Goal: Check status: Check status

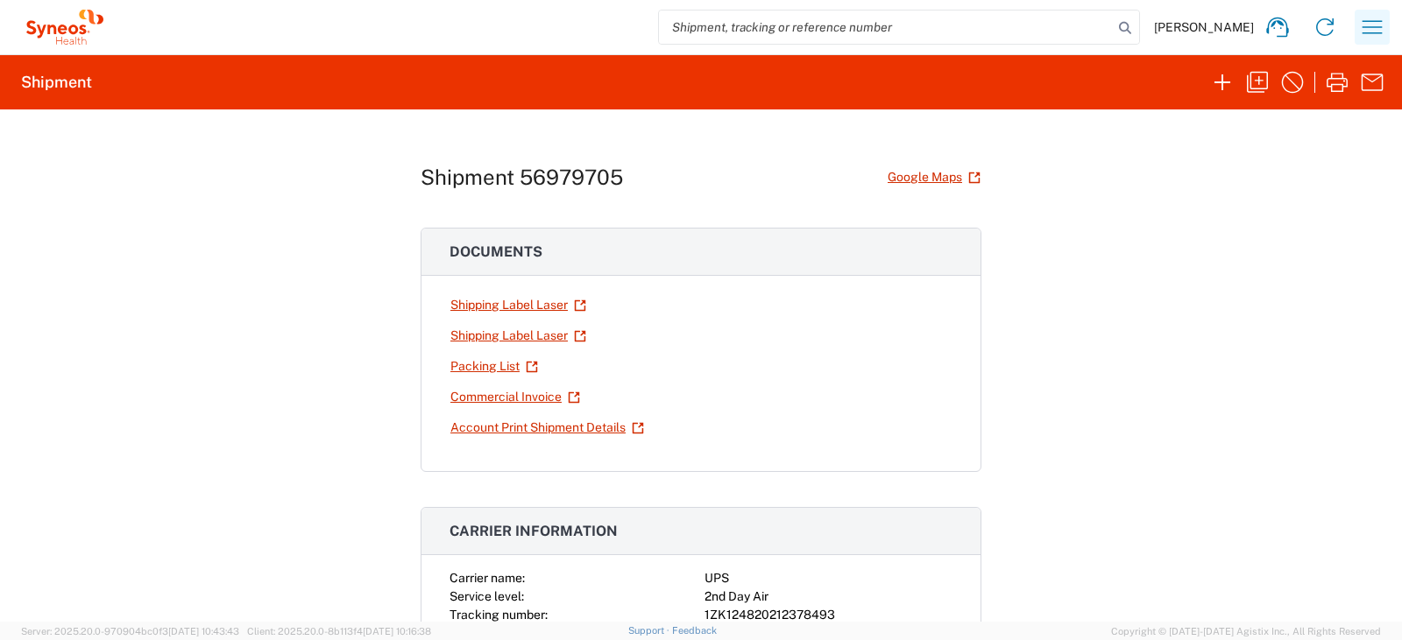
click at [1368, 23] on icon "button" at bounding box center [1372, 27] width 28 height 28
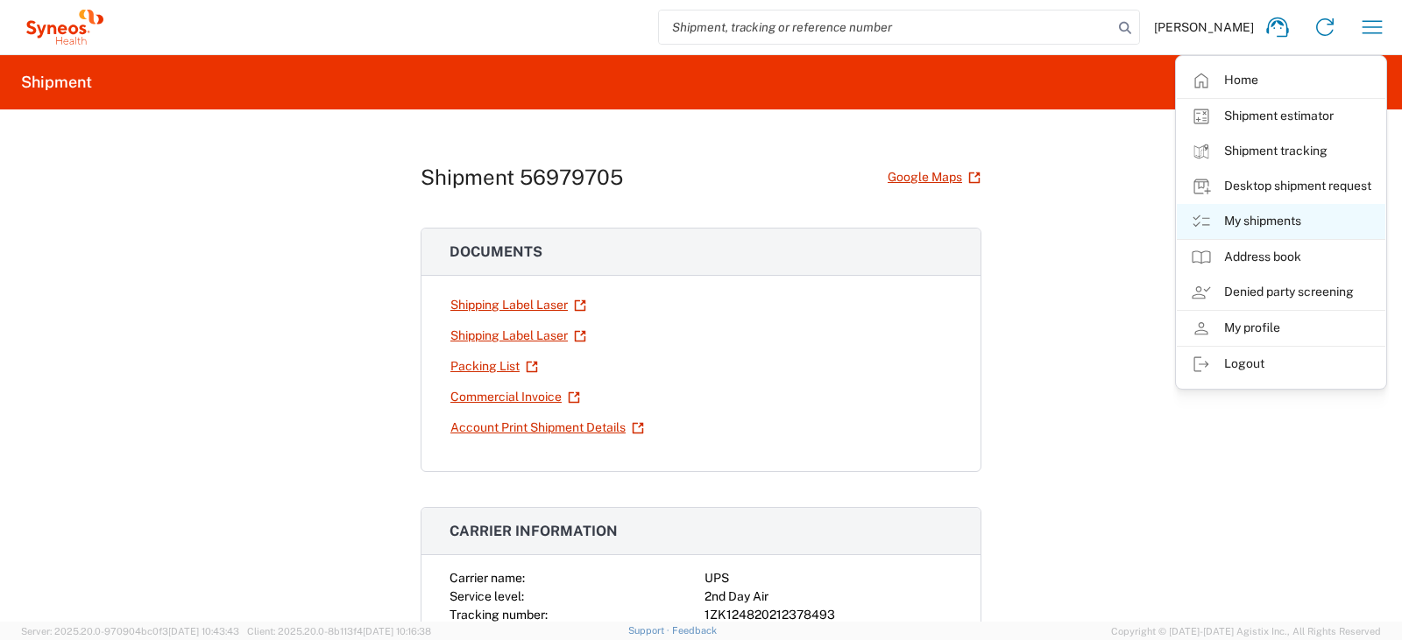
click at [1226, 212] on link "My shipments" at bounding box center [1281, 221] width 208 height 35
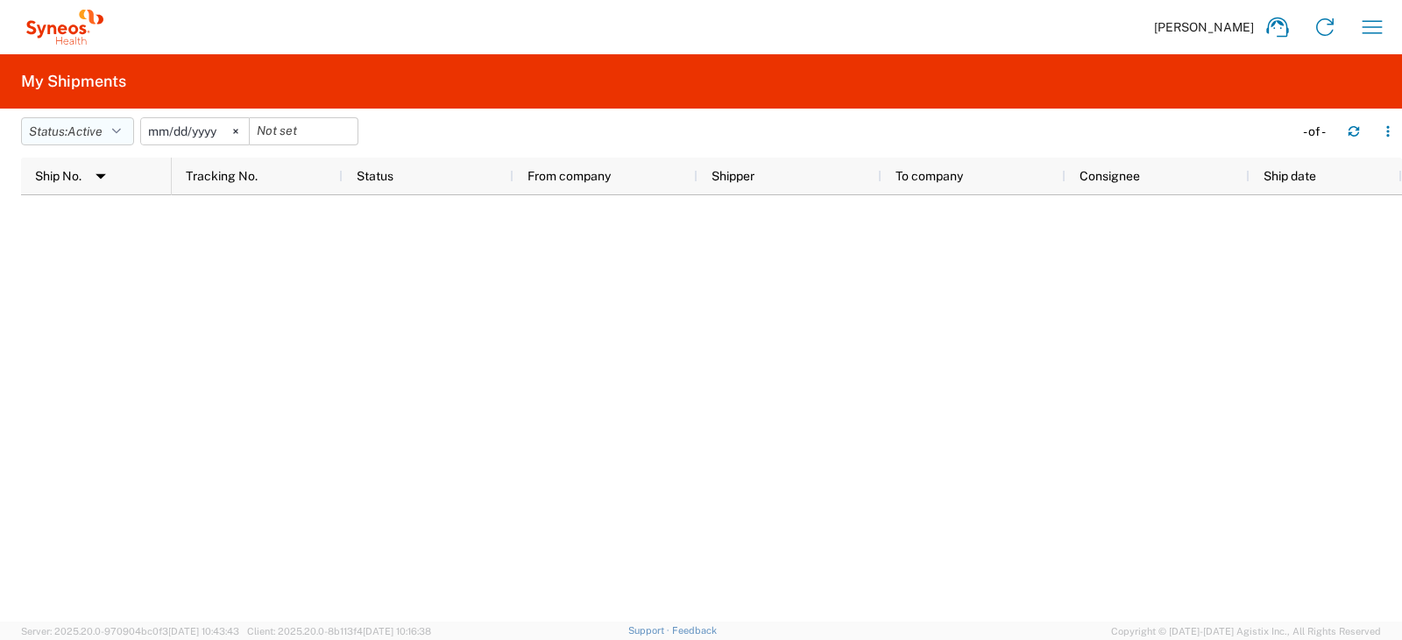
click at [102, 126] on span "Active" at bounding box center [84, 131] width 35 height 14
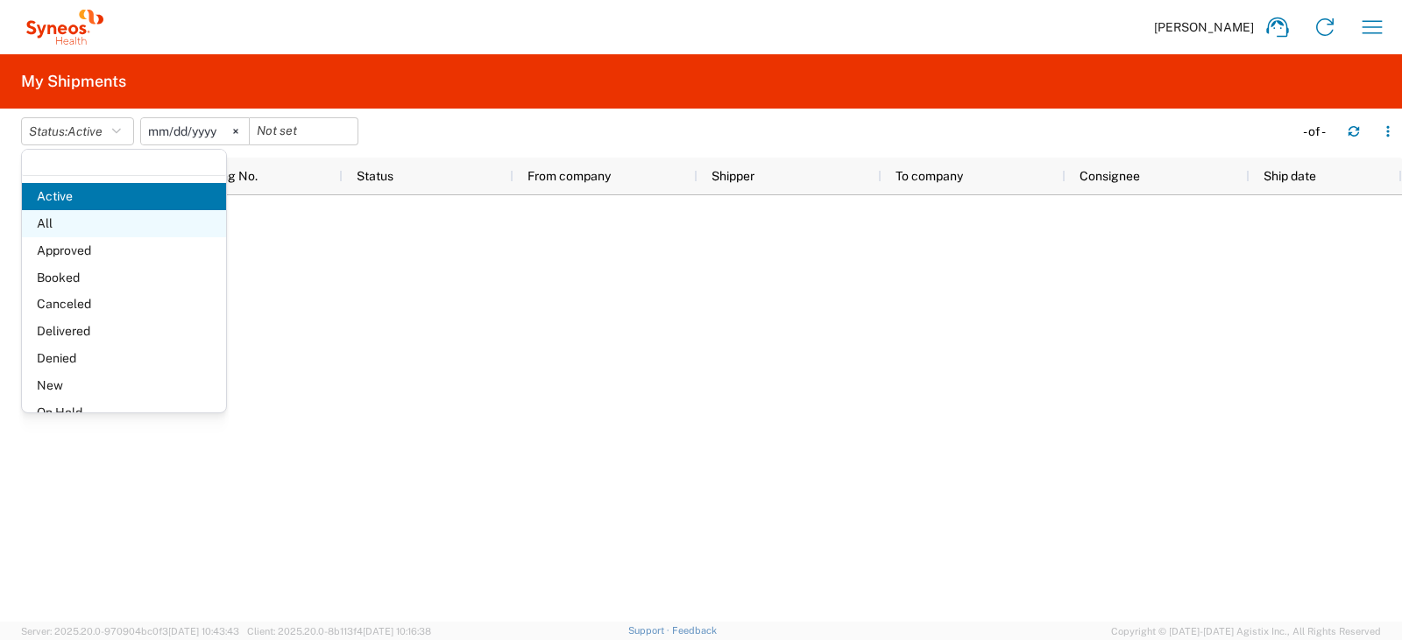
click at [67, 233] on span "All" at bounding box center [124, 223] width 204 height 27
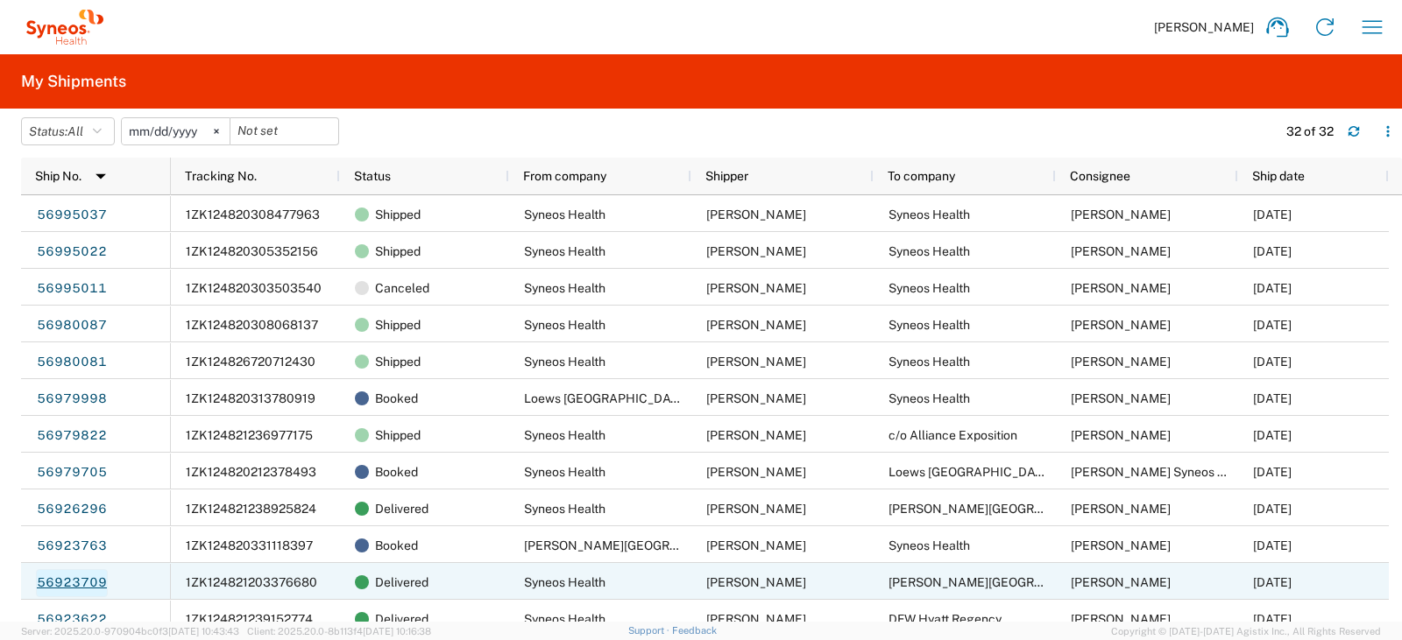
click at [94, 587] on link "56923709" at bounding box center [72, 583] width 72 height 28
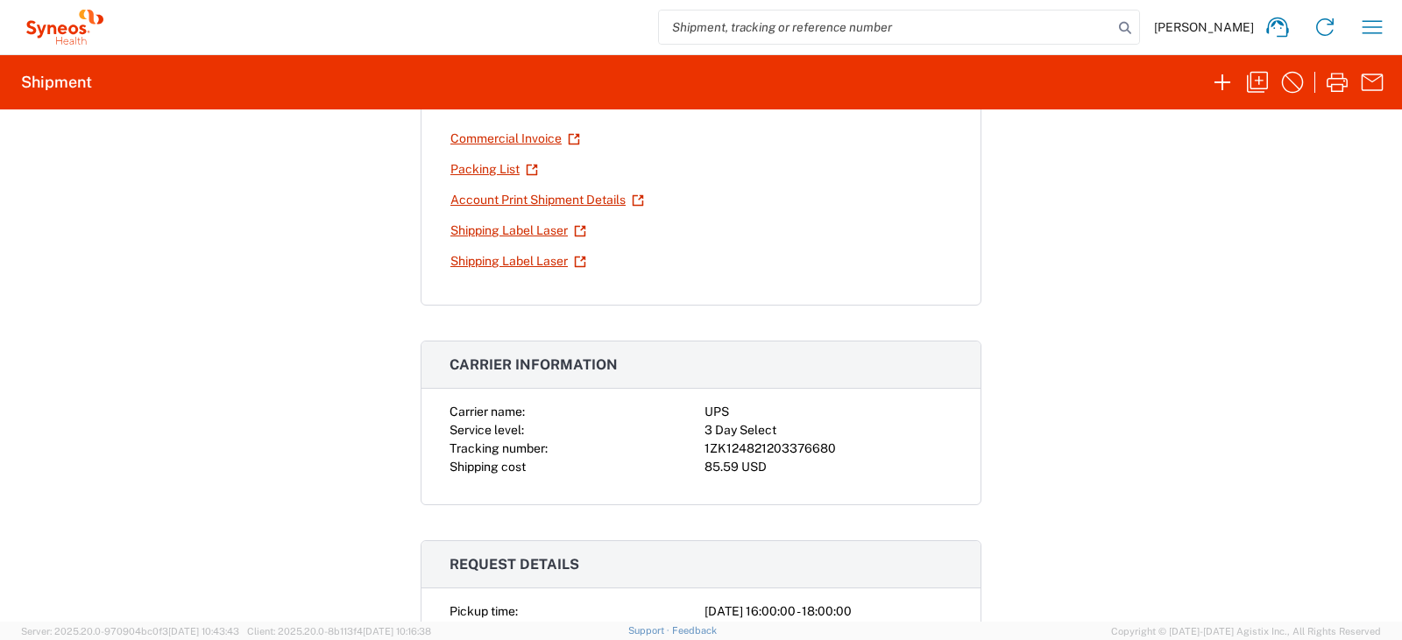
scroll to position [152, 0]
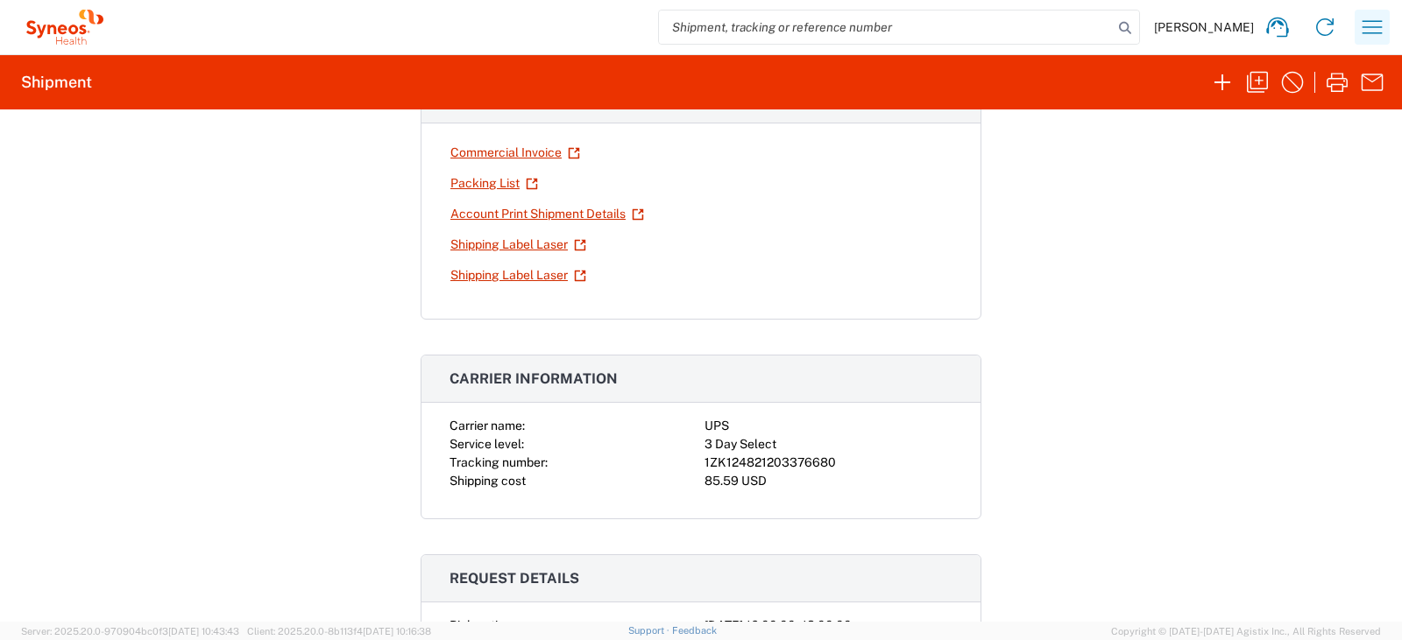
click at [1362, 21] on icon "button" at bounding box center [1372, 26] width 20 height 13
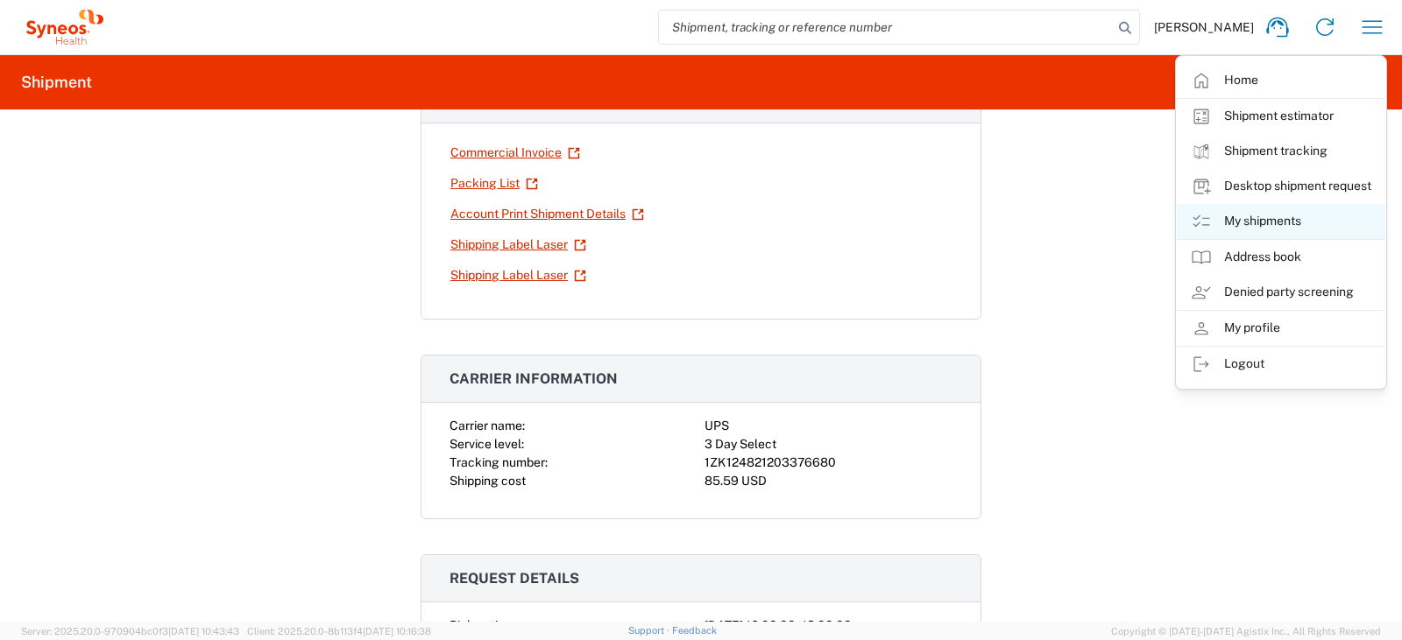
click at [1257, 215] on link "My shipments" at bounding box center [1281, 221] width 208 height 35
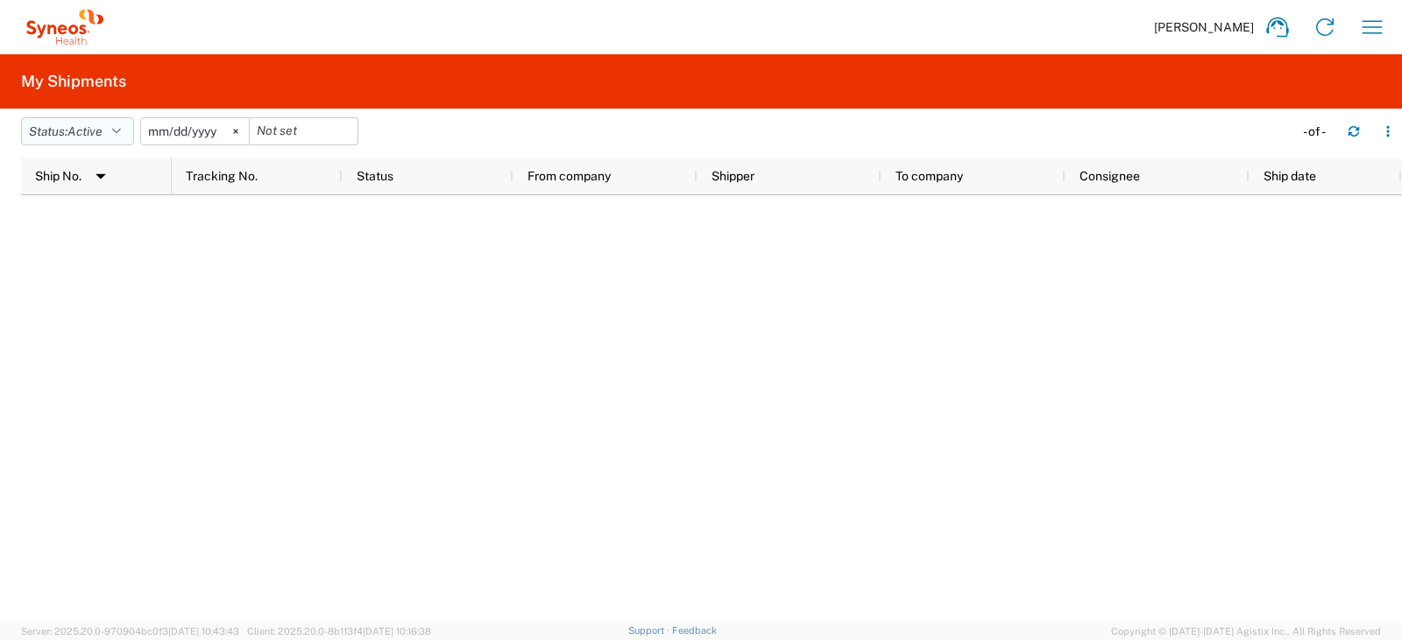
click at [110, 130] on button "Status: Active" at bounding box center [77, 131] width 113 height 28
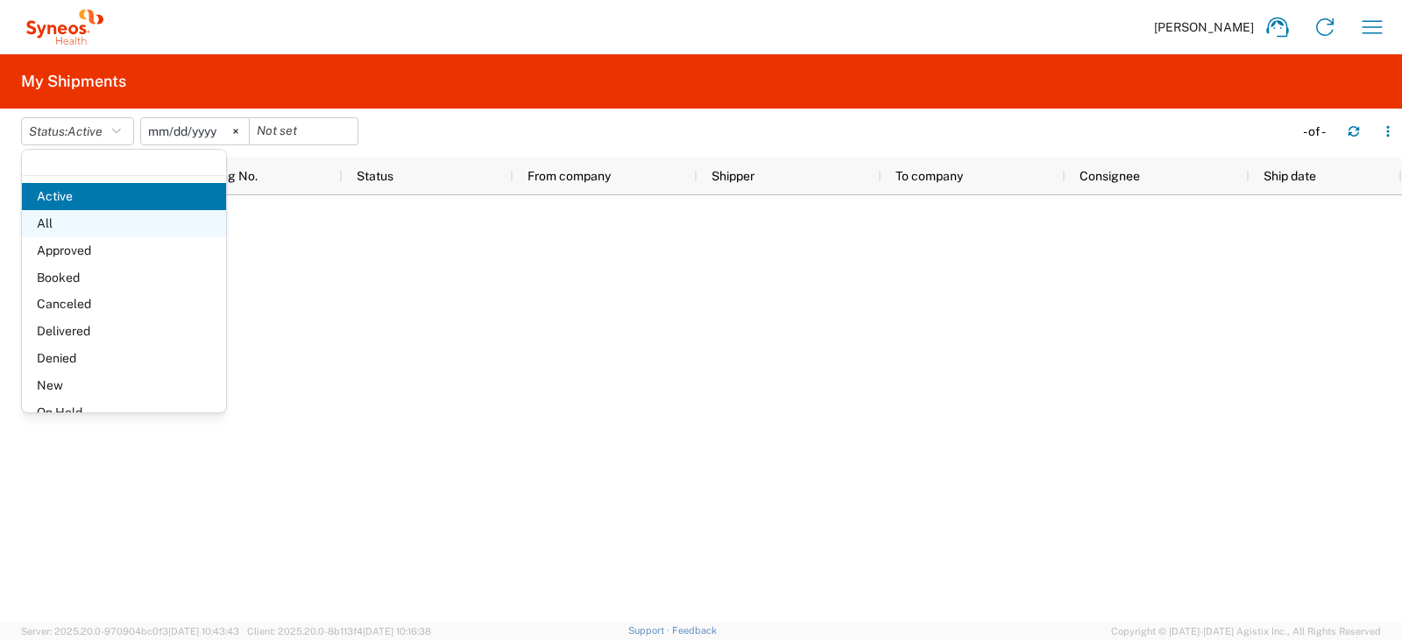
click at [95, 217] on span "All" at bounding box center [124, 223] width 204 height 27
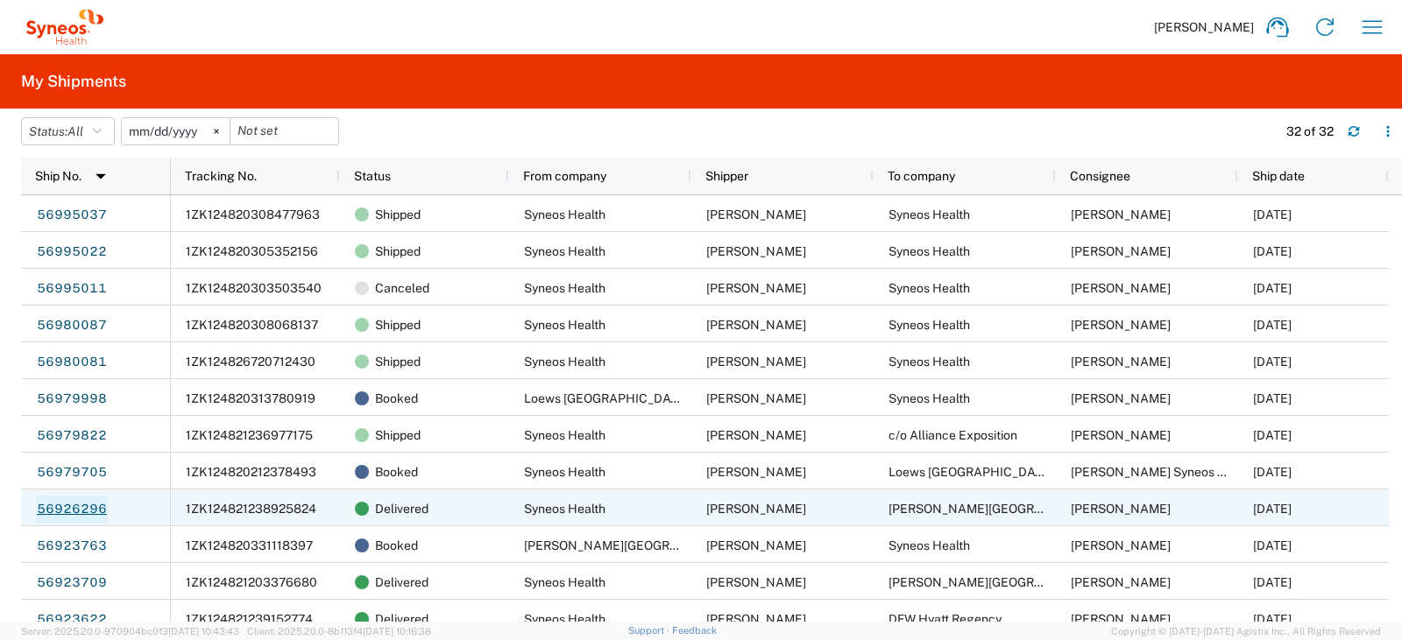
click at [86, 509] on link "56926296" at bounding box center [72, 510] width 72 height 28
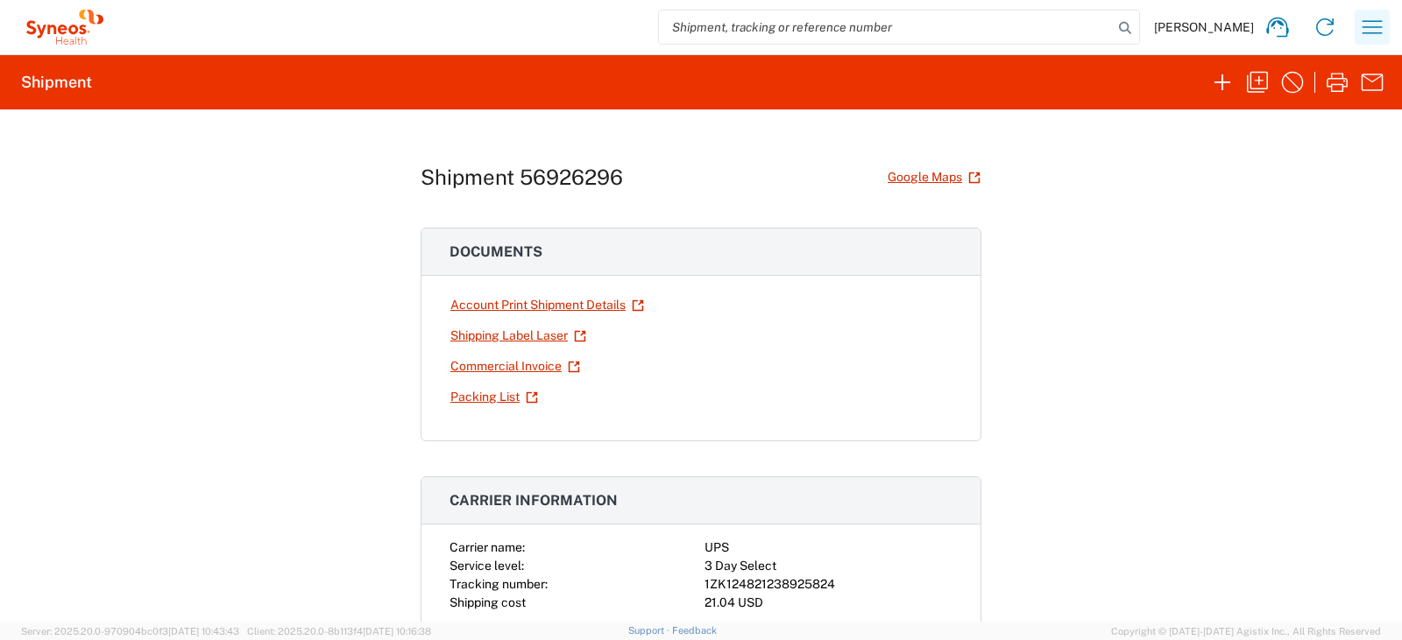
click at [1378, 25] on icon "button" at bounding box center [1372, 27] width 28 height 28
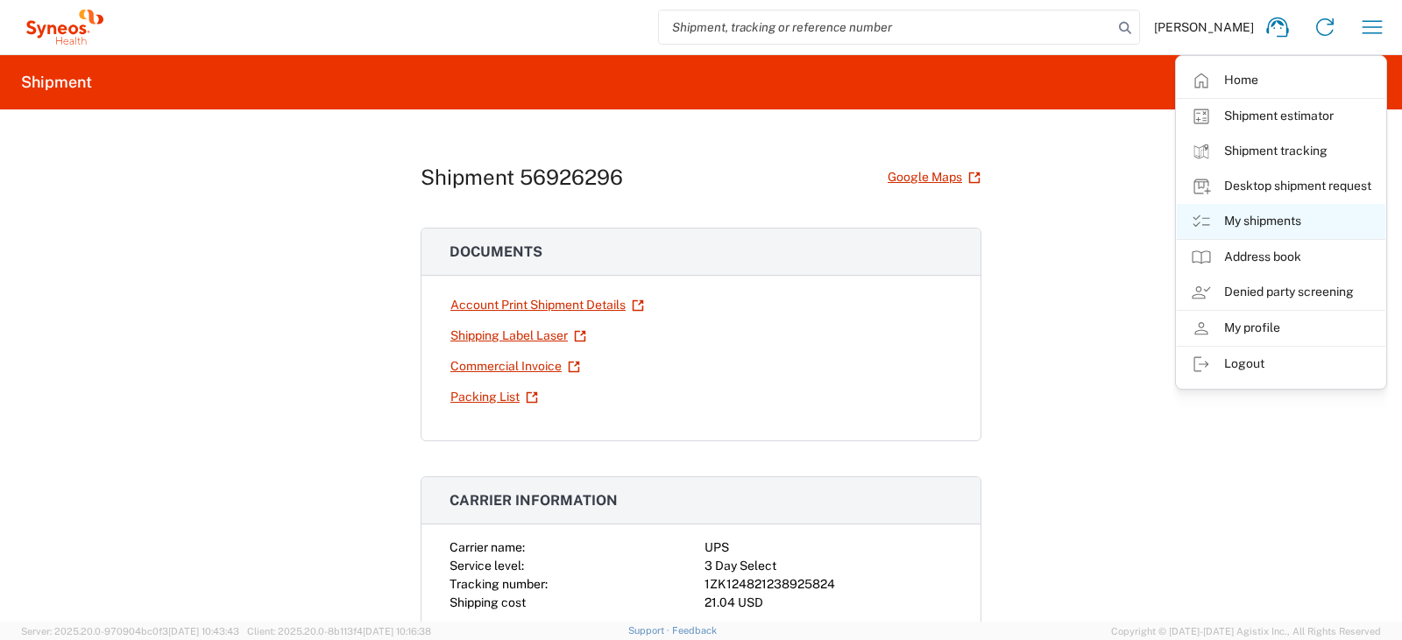
click at [1238, 217] on link "My shipments" at bounding box center [1281, 221] width 208 height 35
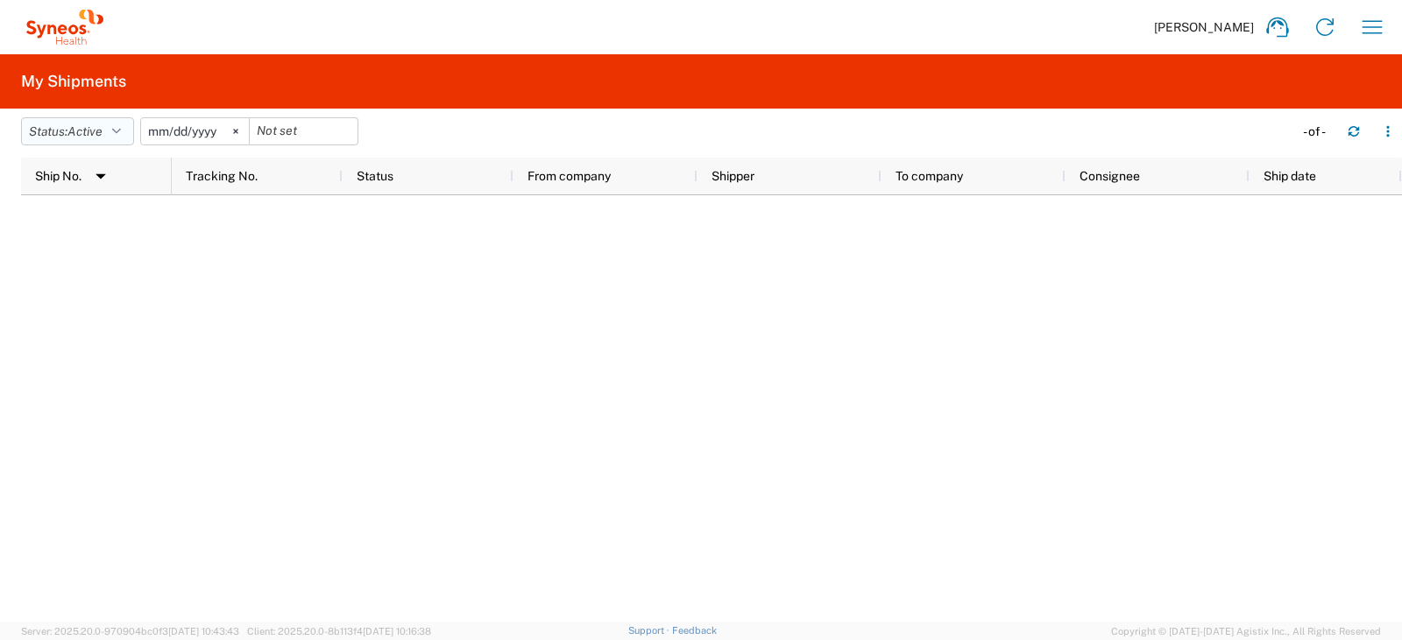
click at [58, 127] on button "Status: Active" at bounding box center [77, 131] width 113 height 28
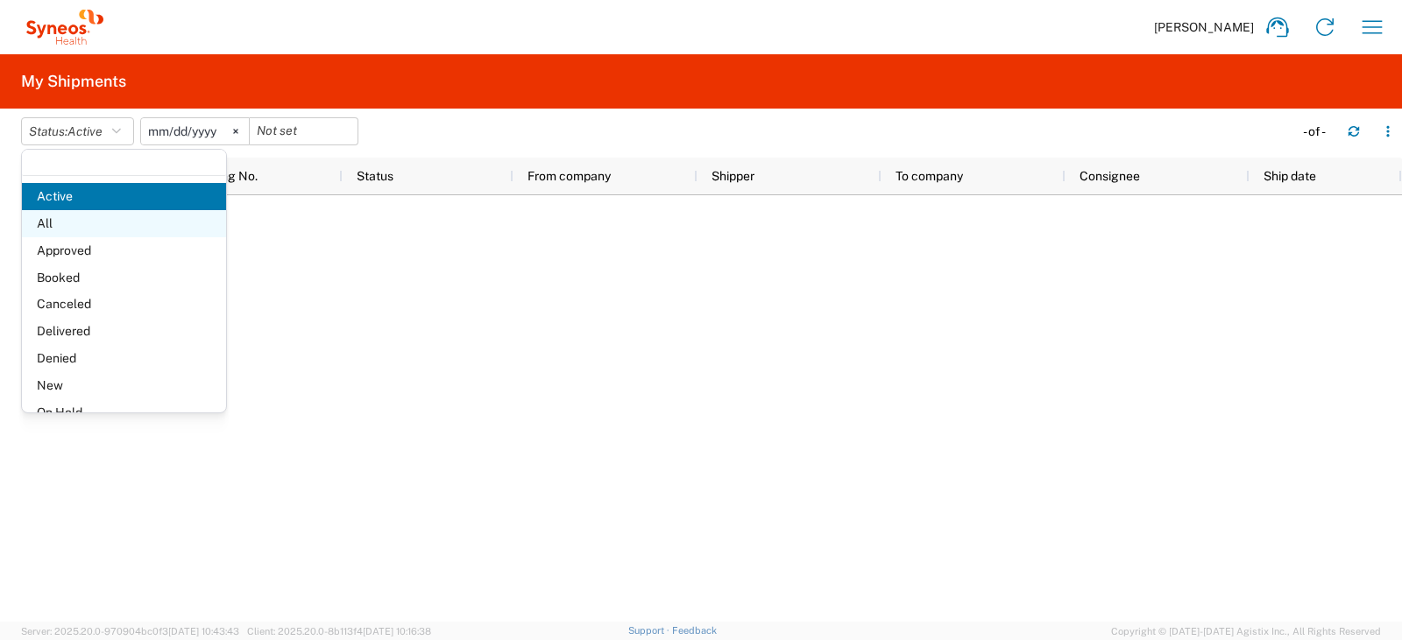
click at [60, 225] on span "All" at bounding box center [124, 223] width 204 height 27
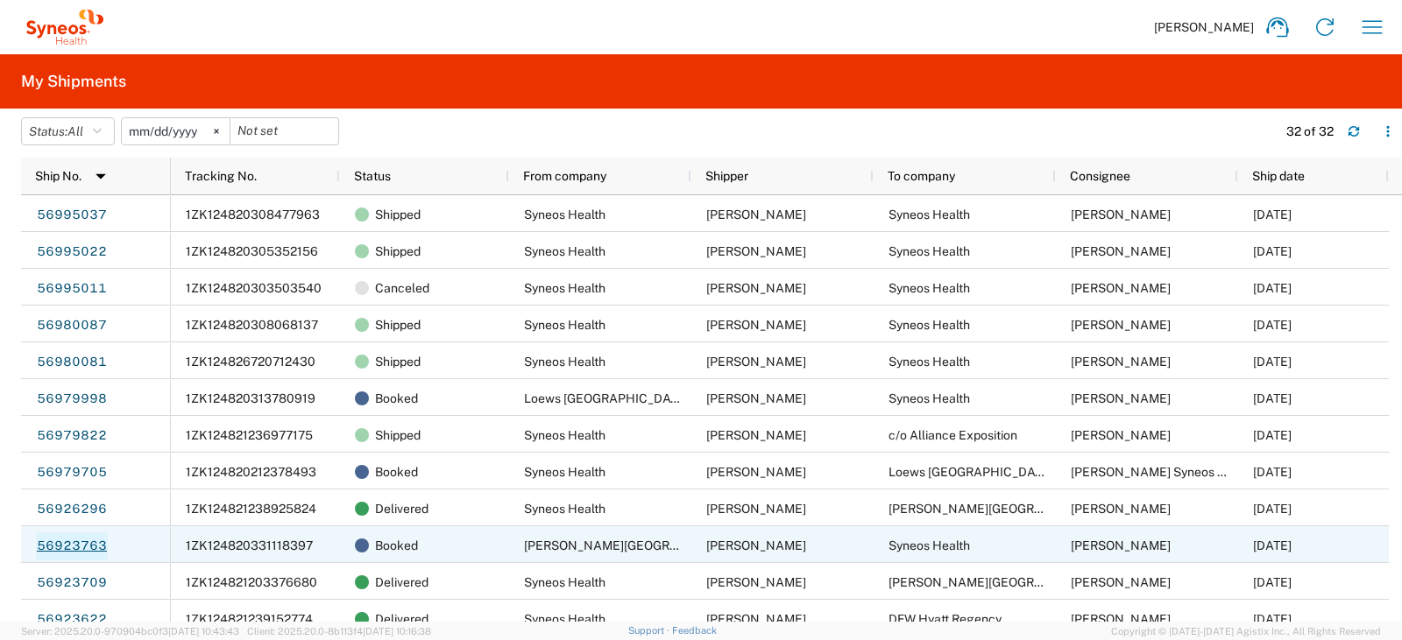
click at [67, 549] on link "56923763" at bounding box center [72, 547] width 72 height 28
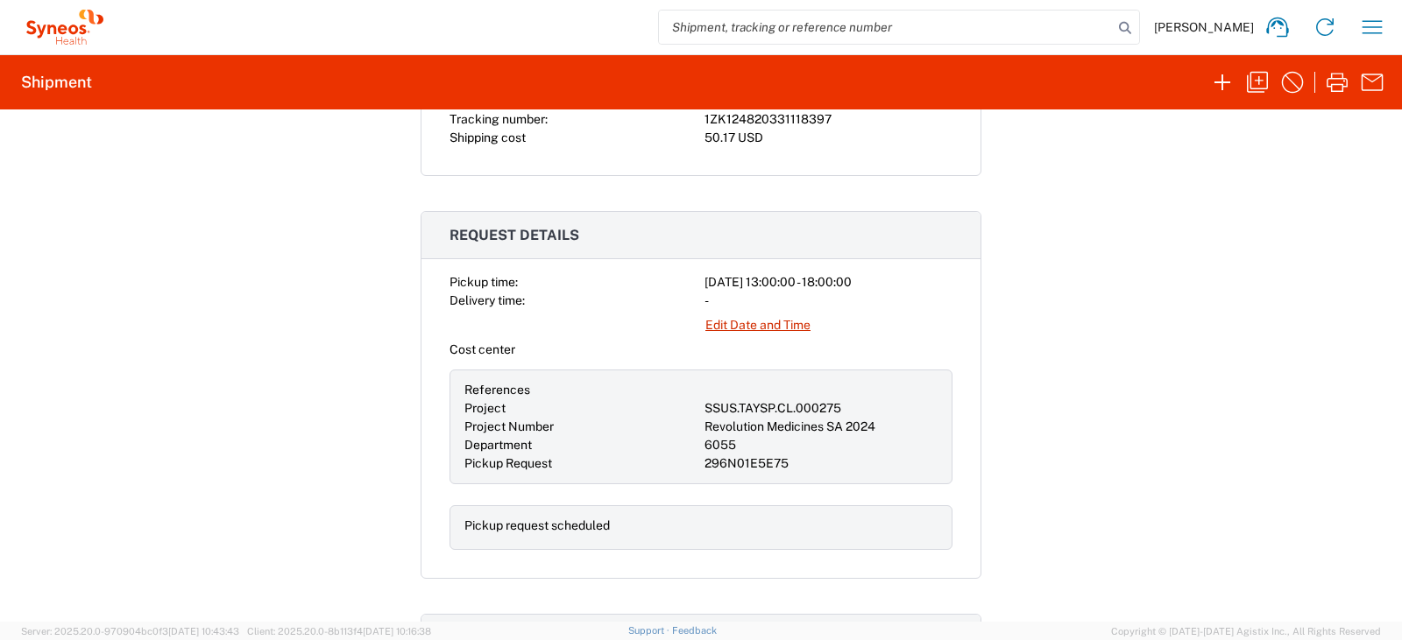
scroll to position [500, 0]
